Goal: Task Accomplishment & Management: Manage account settings

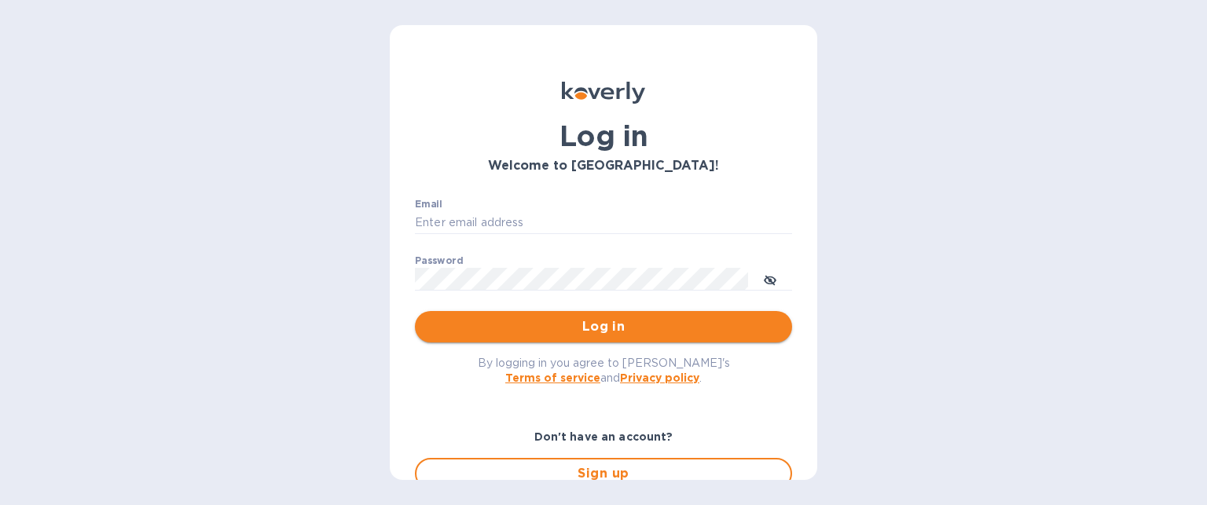
type input "[PERSON_NAME][EMAIL_ADDRESS][DOMAIN_NAME]"
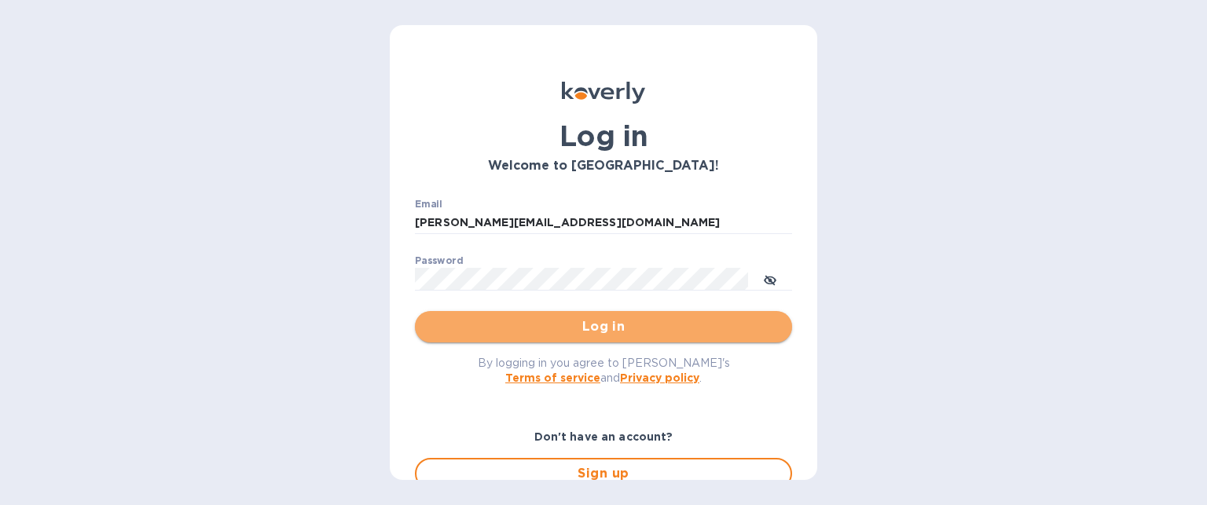
click at [640, 314] on button "Log in" at bounding box center [603, 326] width 377 height 31
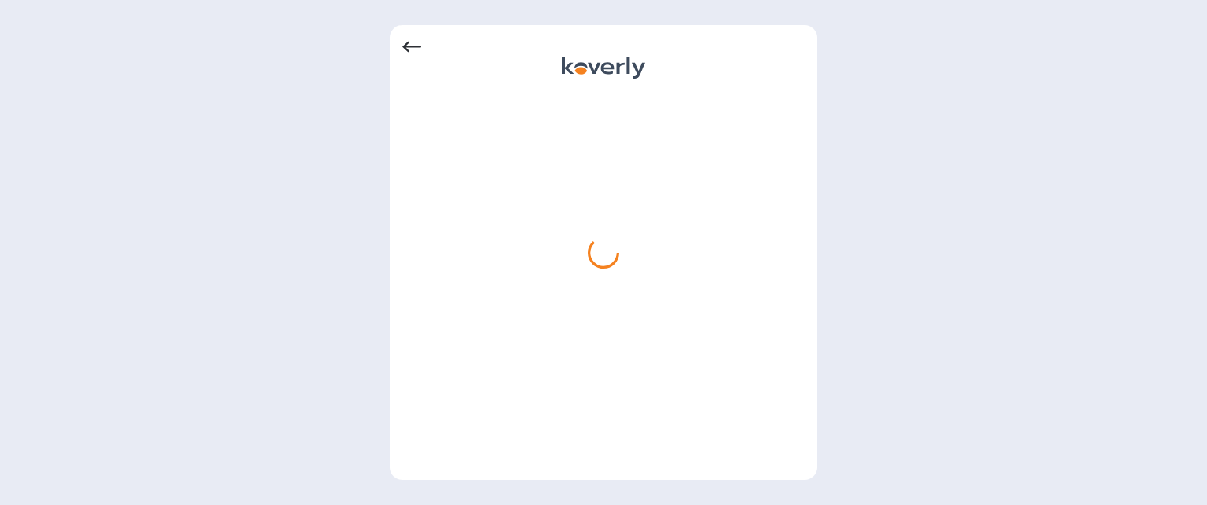
click at [1057, 350] on div at bounding box center [603, 252] width 1207 height 505
drag, startPoint x: 1126, startPoint y: 306, endPoint x: 862, endPoint y: 22, distance: 388.0
click at [1113, 287] on div at bounding box center [603, 252] width 1207 height 505
drag, startPoint x: 1140, startPoint y: 177, endPoint x: 1002, endPoint y: 142, distance: 141.8
click at [1140, 177] on div at bounding box center [603, 252] width 1207 height 505
